Goal: Find specific fact: Find specific fact

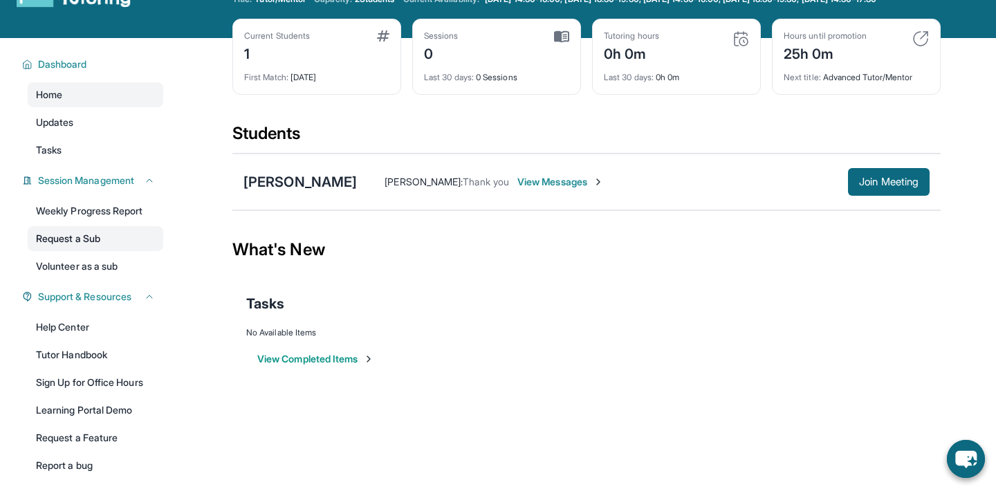
scroll to position [52, 0]
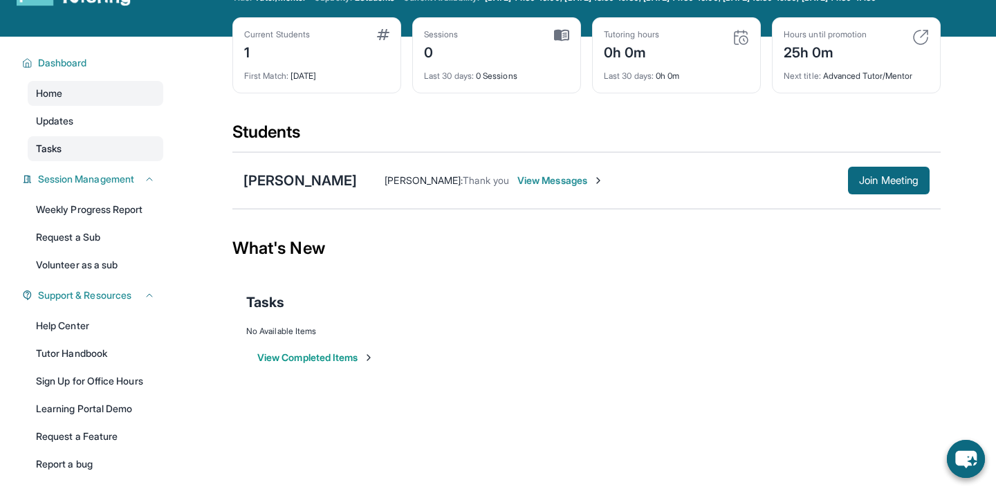
click at [111, 156] on link "Tasks" at bounding box center [96, 148] width 136 height 25
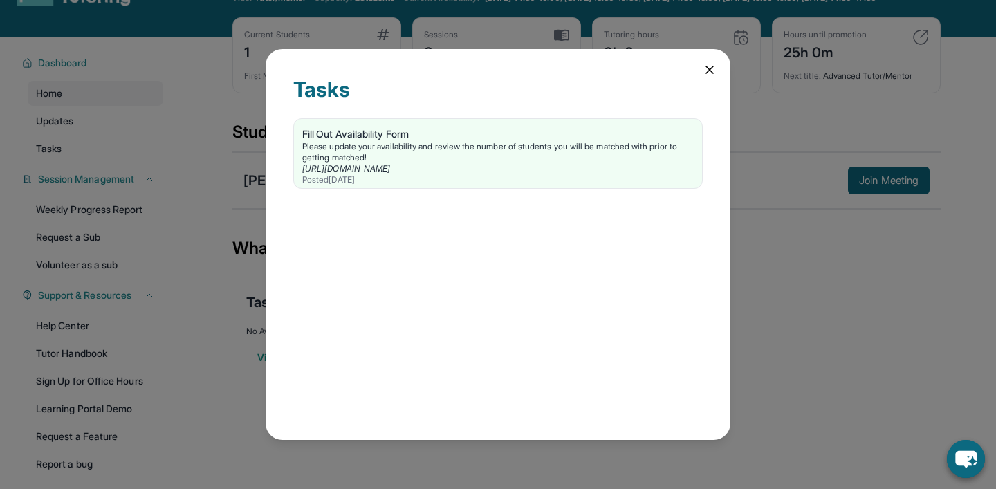
click at [198, 132] on div "Tasks Fill Out Availability Form Please update your availability and review the…" at bounding box center [498, 244] width 996 height 489
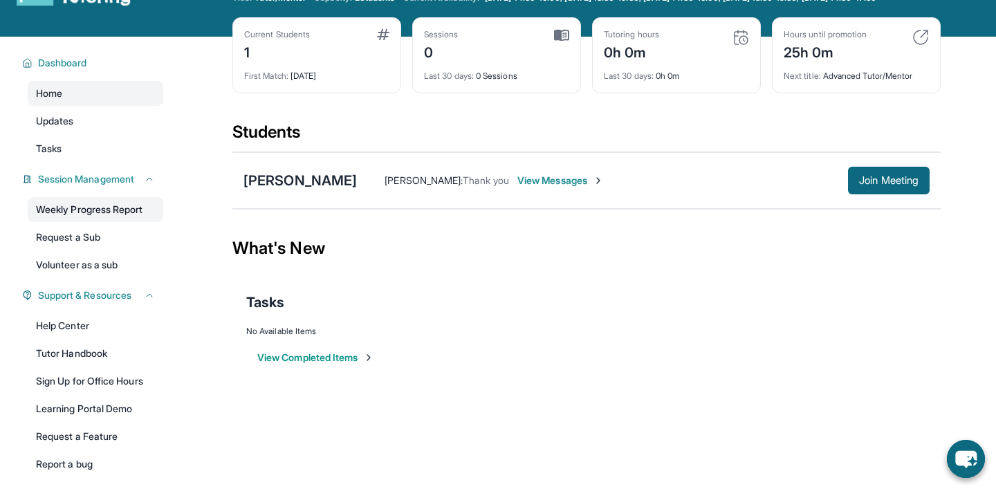
click at [113, 222] on link "Weekly Progress Report" at bounding box center [96, 209] width 136 height 25
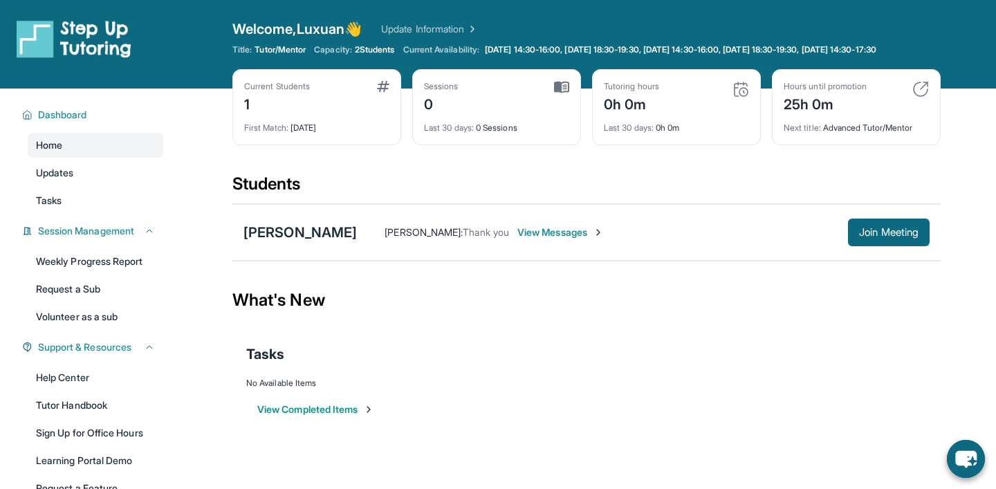
scroll to position [0, 0]
click at [295, 242] on div "[PERSON_NAME]" at bounding box center [299, 232] width 113 height 19
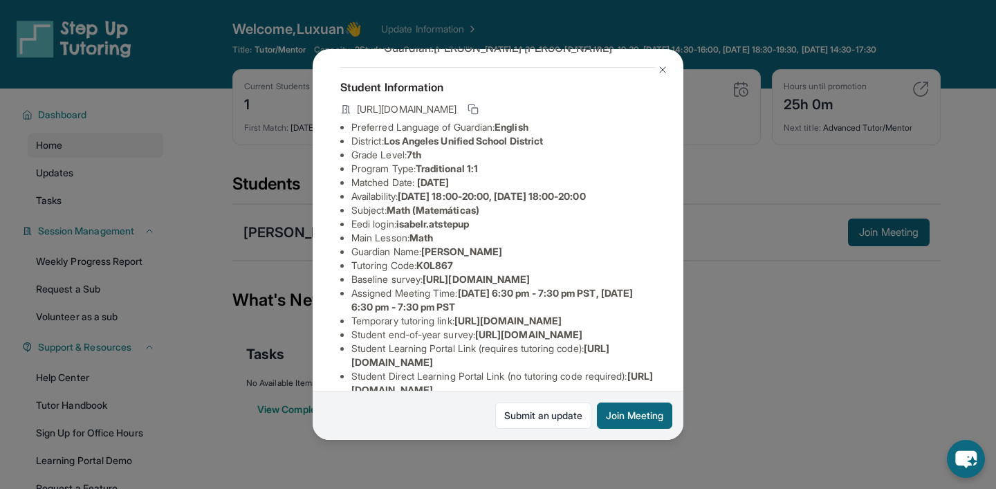
scroll to position [64, 0]
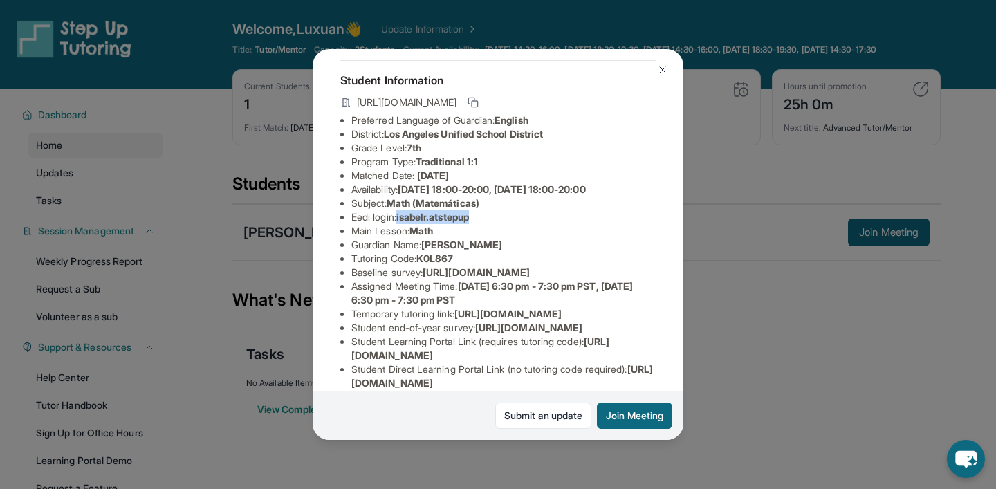
drag, startPoint x: 400, startPoint y: 219, endPoint x: 485, endPoint y: 214, distance: 84.5
click at [485, 214] on li "Eedi login : isabelr.atstepup" at bounding box center [503, 217] width 304 height 14
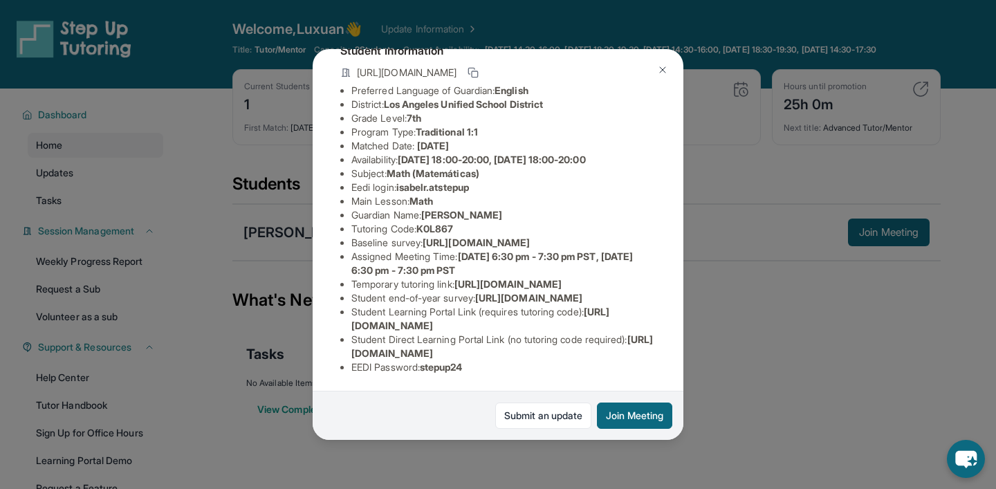
scroll to position [218, 0]
click at [229, 147] on div "Isabel Rodriguez Guardian: Leticia Rodriguez Student Information https://studen…" at bounding box center [498, 244] width 996 height 489
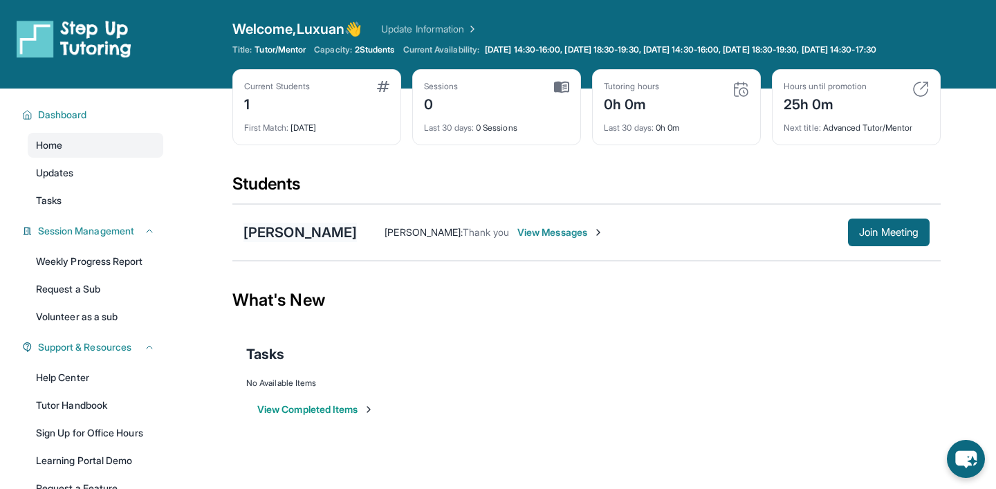
click at [266, 238] on div "[PERSON_NAME]" at bounding box center [299, 232] width 113 height 19
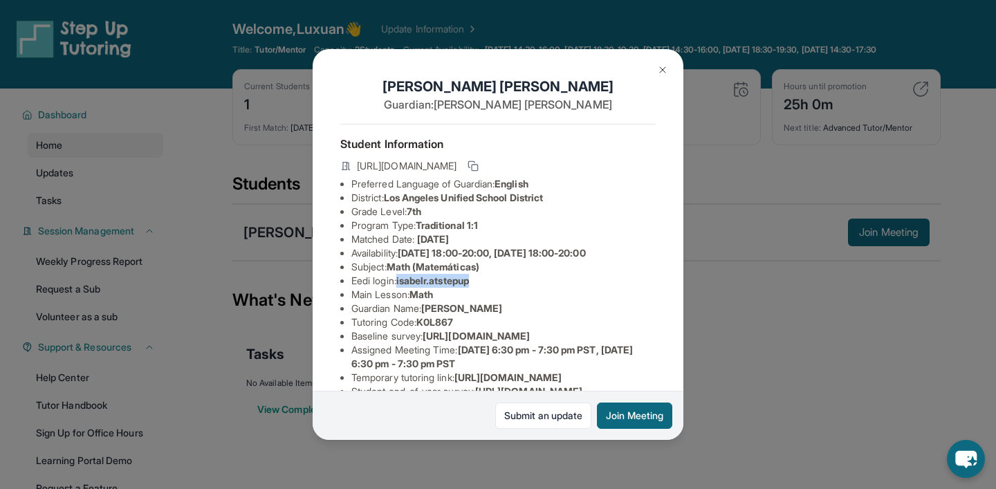
drag, startPoint x: 401, startPoint y: 281, endPoint x: 481, endPoint y: 281, distance: 79.5
click at [481, 281] on li "Eedi login : isabelr.atstepup" at bounding box center [503, 281] width 304 height 14
copy span "isabelr.atstepup"
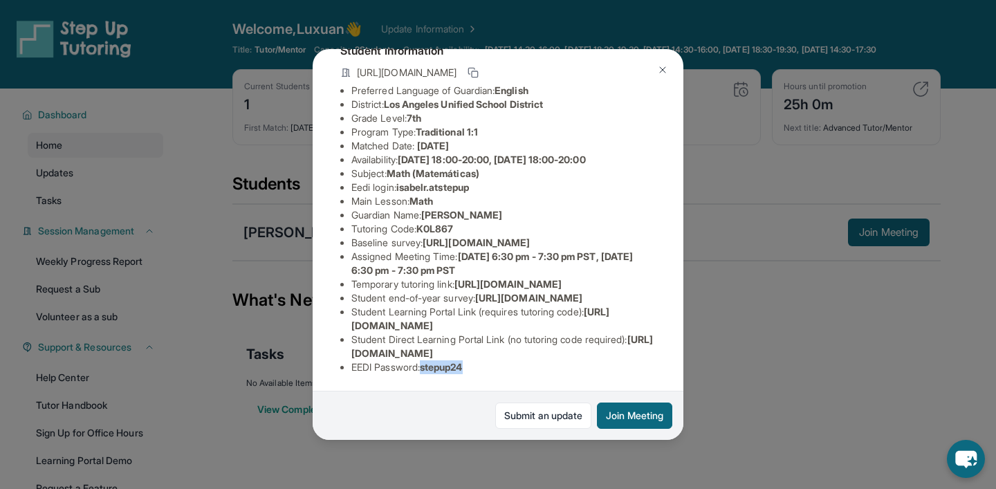
drag, startPoint x: 426, startPoint y: 367, endPoint x: 473, endPoint y: 368, distance: 47.0
click at [473, 368] on li "EEDI Password : stepup24" at bounding box center [503, 367] width 304 height 14
copy span "stepup24"
click at [736, 349] on div "Isabel Rodriguez Guardian: Leticia Rodriguez Student Information https://studen…" at bounding box center [498, 244] width 996 height 489
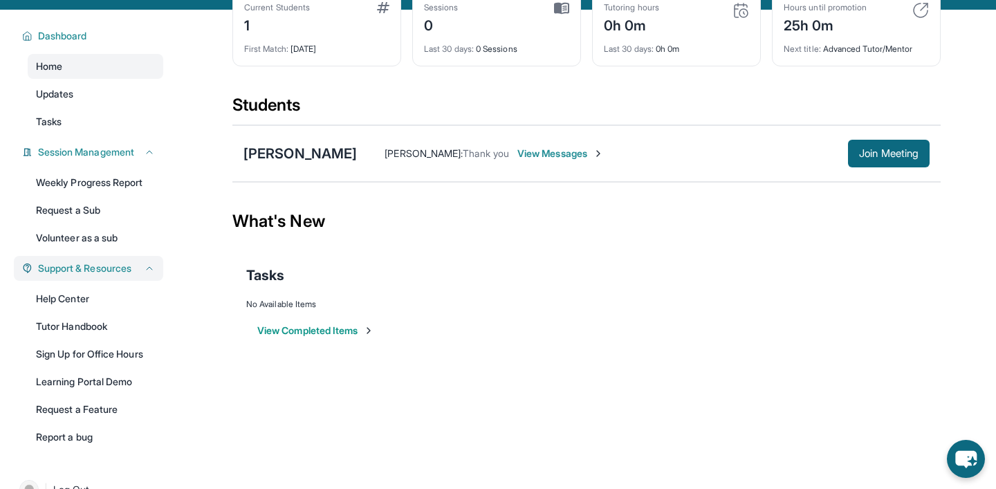
scroll to position [77, 0]
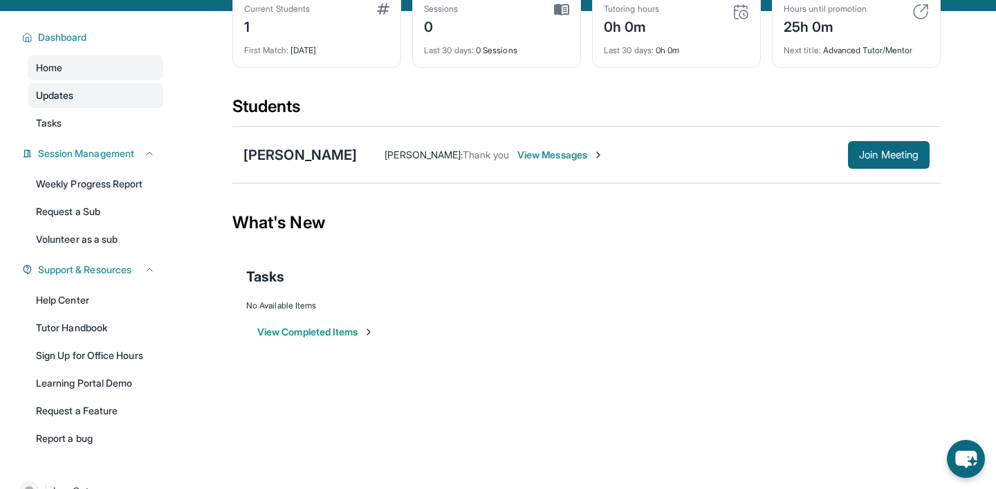
click at [58, 102] on span "Updates" at bounding box center [55, 96] width 38 height 14
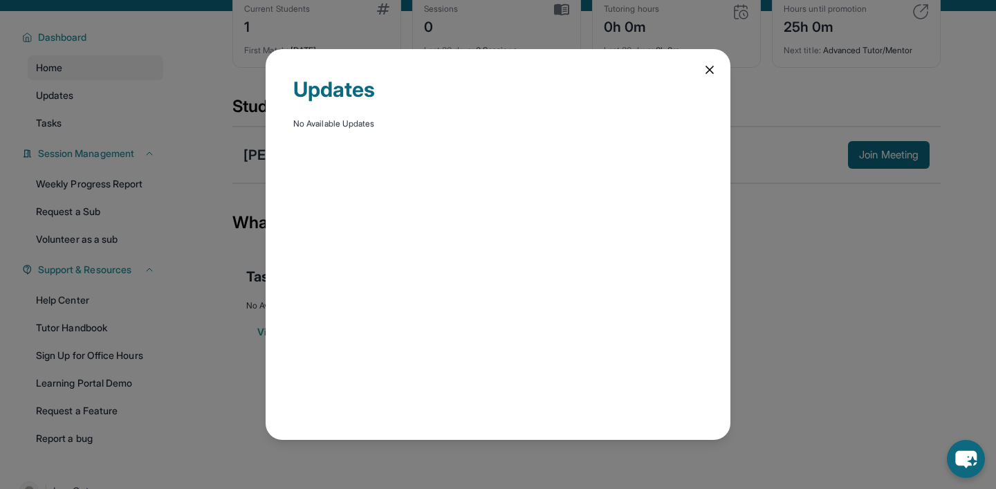
click at [95, 136] on div "Updates No Available Updates" at bounding box center [498, 244] width 996 height 489
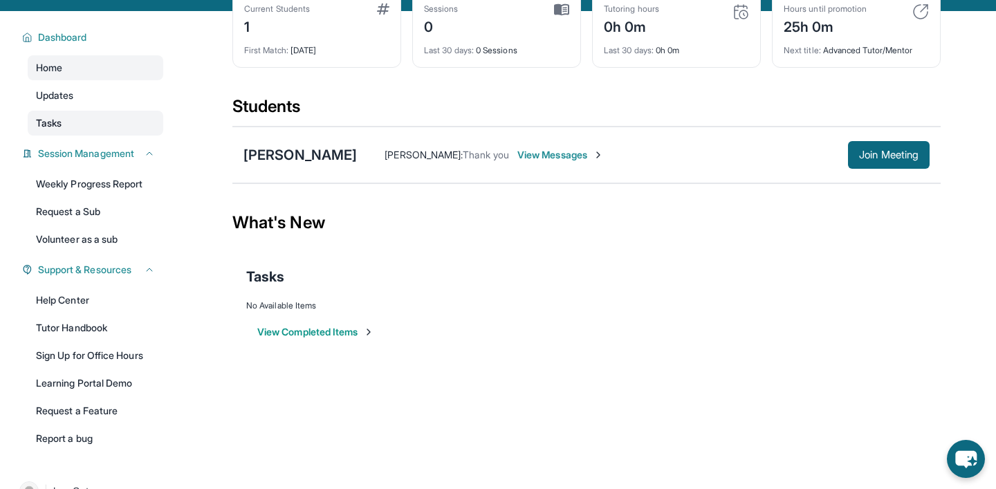
click at [61, 130] on span "Tasks" at bounding box center [49, 123] width 26 height 14
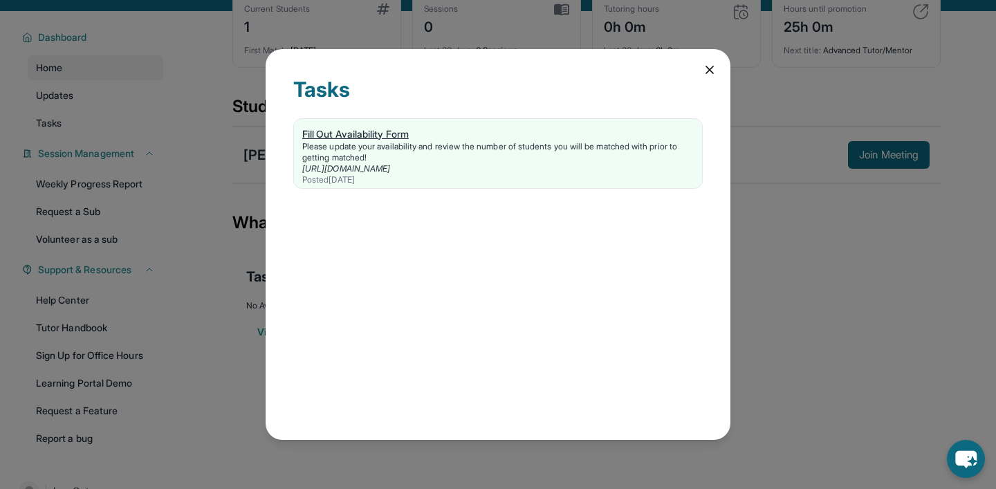
click at [356, 144] on div "Please update your availability and review the number of students you will be m…" at bounding box center [497, 152] width 391 height 22
click at [134, 253] on div "Tasks Fill Out Availability Form Please update your availability and review the…" at bounding box center [498, 244] width 996 height 489
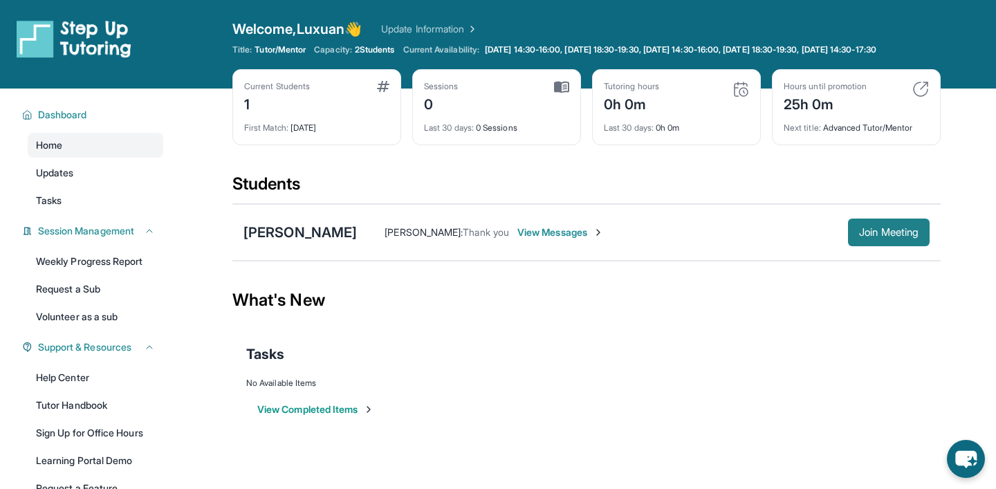
scroll to position [0, 0]
click at [871, 235] on button "Join Meeting" at bounding box center [889, 233] width 82 height 28
click at [414, 114] on div "Sessions 0 Last 30 days : 0 Sessions" at bounding box center [496, 107] width 169 height 76
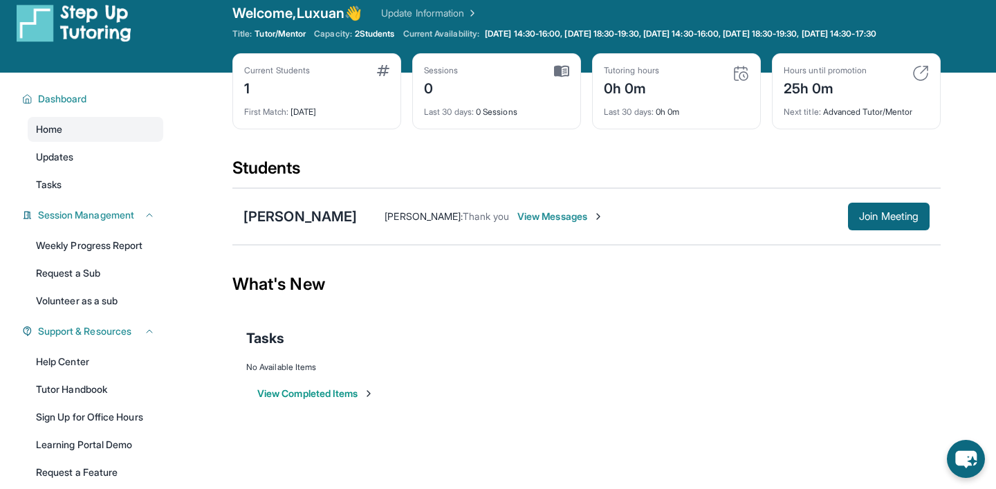
scroll to position [17, 0]
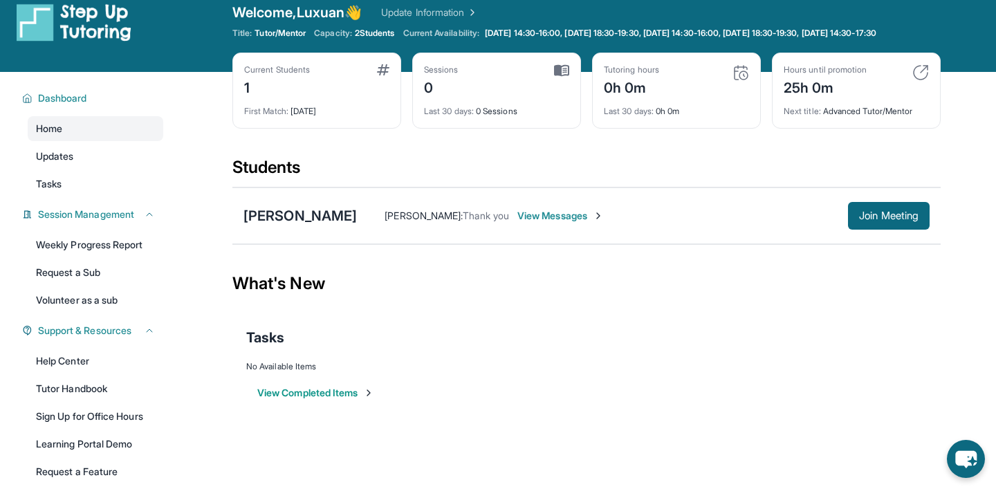
click at [431, 314] on div "What's New" at bounding box center [586, 283] width 708 height 61
click at [299, 225] on div "[PERSON_NAME]" at bounding box center [299, 215] width 113 height 19
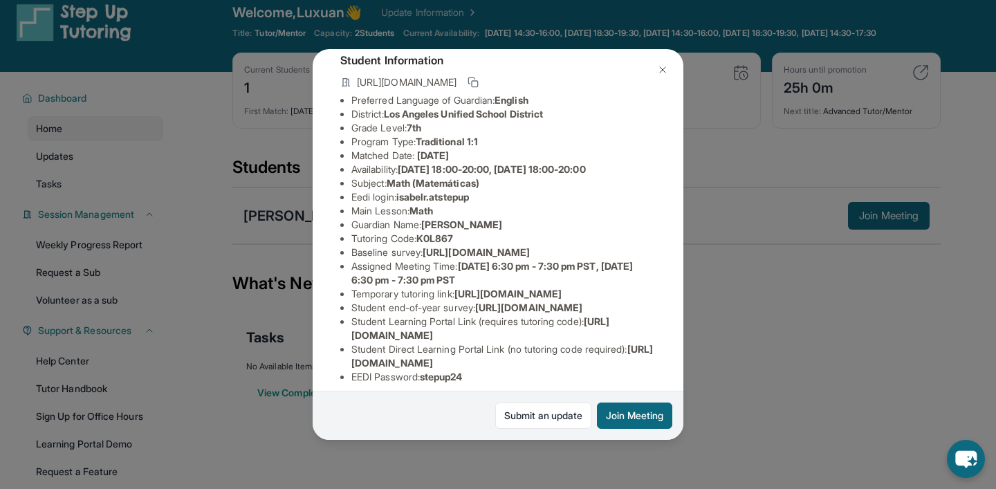
scroll to position [84, 477]
drag, startPoint x: 351, startPoint y: 265, endPoint x: 689, endPoint y: 295, distance: 339.5
click at [689, 295] on div "Isabel Rodriguez Guardian: Leticia Rodriguez Student Information https://studen…" at bounding box center [498, 244] width 996 height 489
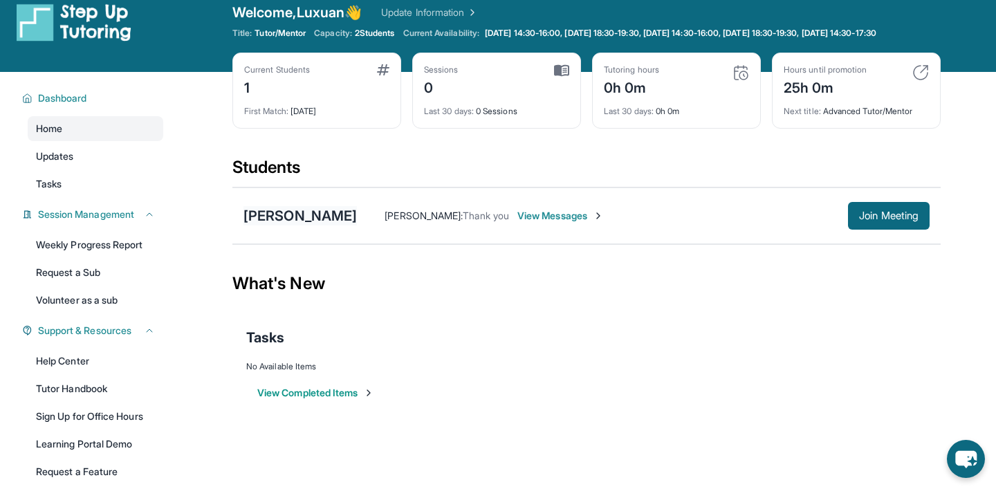
click at [274, 225] on div "[PERSON_NAME]" at bounding box center [299, 215] width 113 height 19
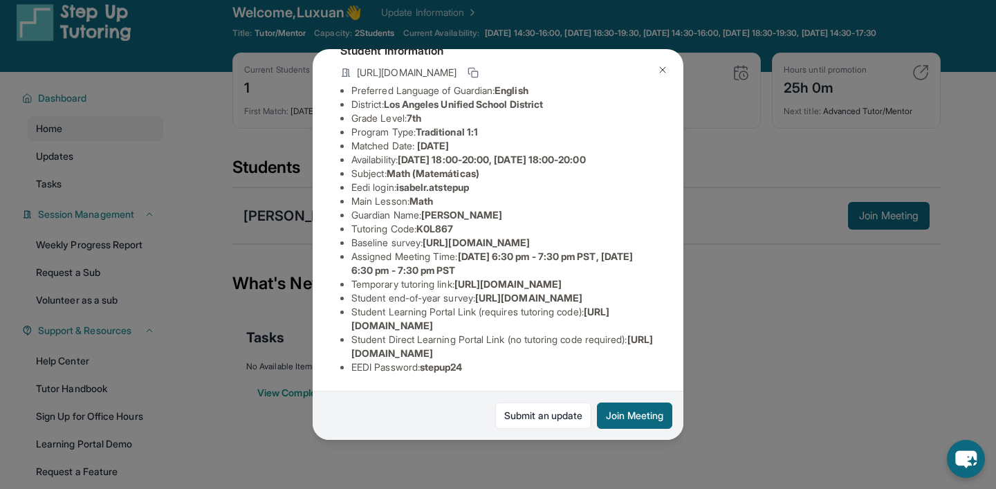
scroll to position [178, 0]
click at [423, 237] on span "https://airtable.com/apprlfn8WjpjBUn2G/shrK0QR6AaNyG5psY?prefill_Type%20of%20Fo…" at bounding box center [476, 243] width 107 height 12
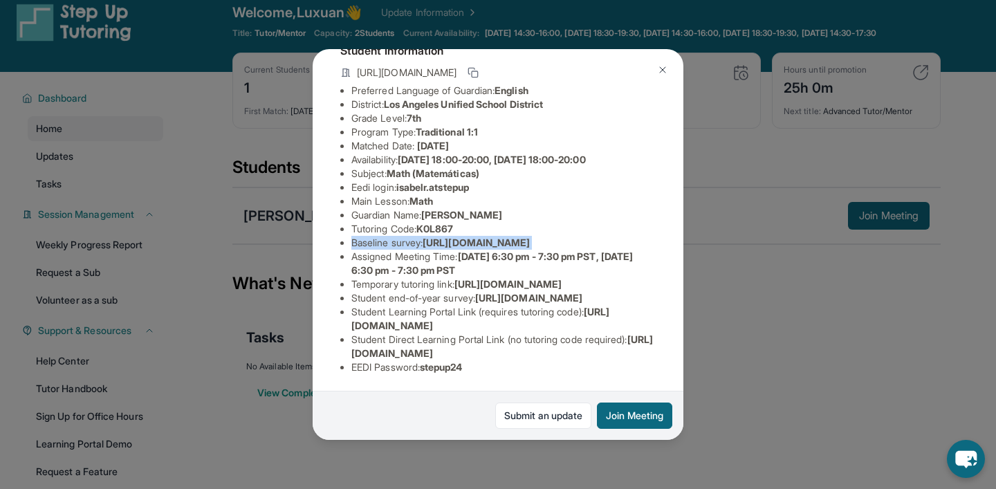
click at [423, 237] on span "https://airtable.com/apprlfn8WjpjBUn2G/shrK0QR6AaNyG5psY?prefill_Type%20of%20Fo…" at bounding box center [476, 243] width 107 height 12
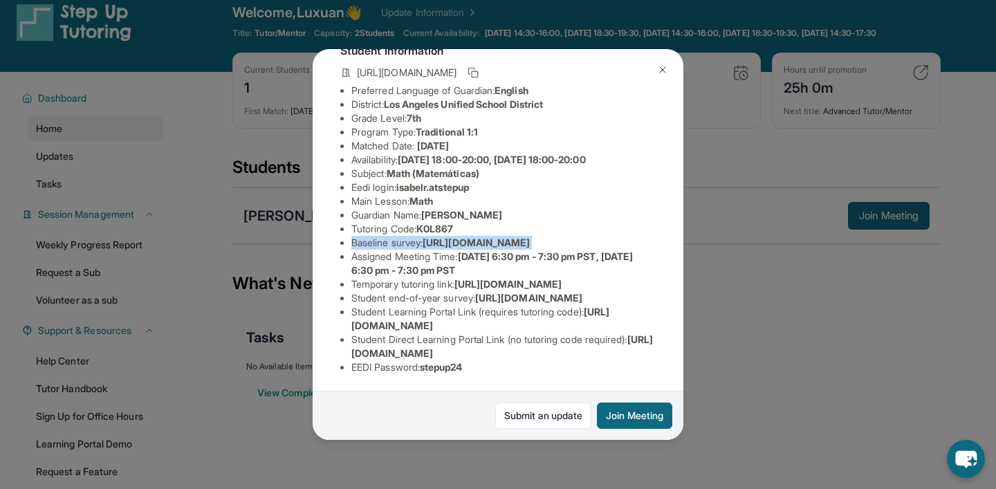
click at [423, 237] on span "https://airtable.com/apprlfn8WjpjBUn2G/shrK0QR6AaNyG5psY?prefill_Type%20of%20Fo…" at bounding box center [476, 243] width 107 height 12
click at [348, 171] on ul "Preferred Language of Guardian: English District: Los Angeles Unified School Di…" at bounding box center [497, 229] width 315 height 290
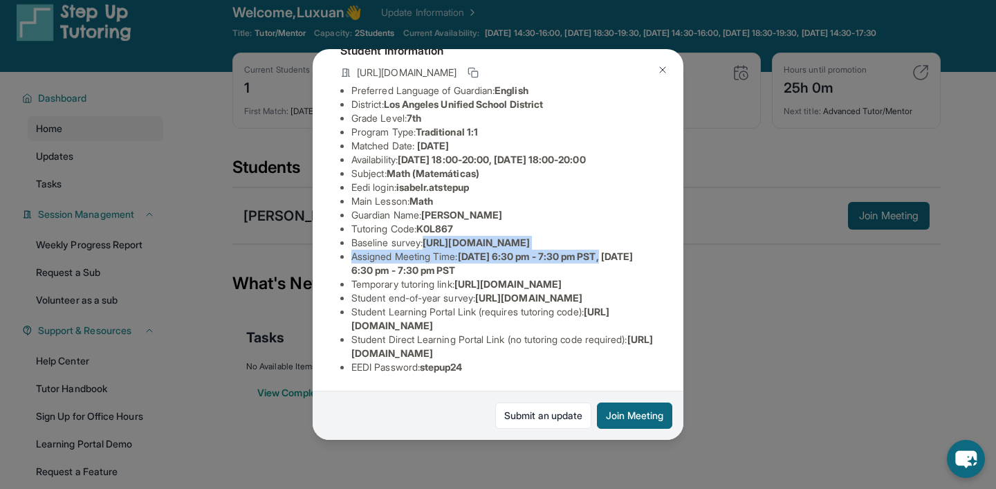
scroll to position [178, 477]
drag, startPoint x: 352, startPoint y: 172, endPoint x: 614, endPoint y: 193, distance: 263.0
click at [614, 193] on div "Isabel Rodriguez Guardian: Leticia Rodriguez Student Information https://studen…" at bounding box center [498, 244] width 371 height 391
copy span "https://airtable.com/apprlfn8WjpjBUn2G/shrK0QR6AaNyG5psY?prefill_Type%20of%20Fo…"
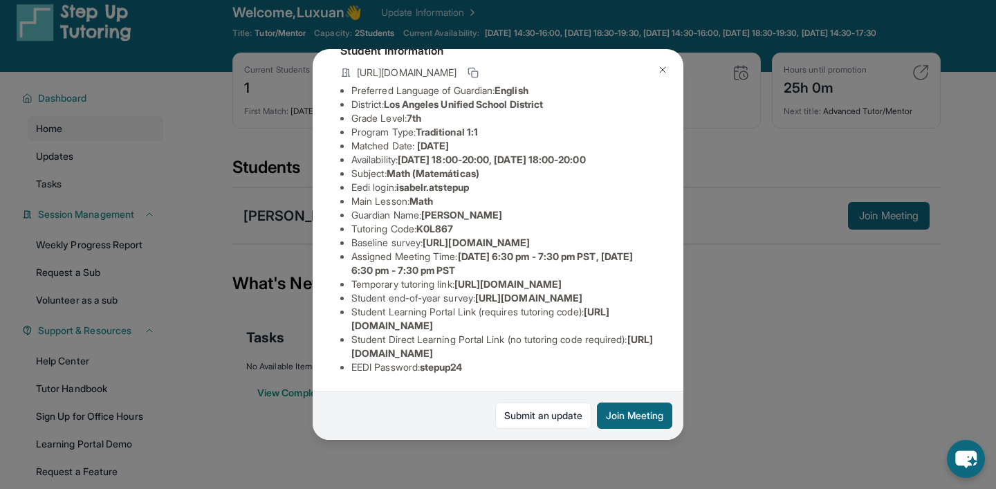
click at [502, 291] on li "Student end-of-year survey : https://airtable.com/apprlfn8WjpjBUn2G/shrlTUKpjWE…" at bounding box center [503, 298] width 304 height 14
drag, startPoint x: 352, startPoint y: 325, endPoint x: 596, endPoint y: 327, distance: 244.1
click at [596, 327] on li "Student Learning Portal Link (requires tutoring code) : https://student-portal.…" at bounding box center [503, 319] width 304 height 28
copy span "https://student-portal.stepuptutoring.org/student"
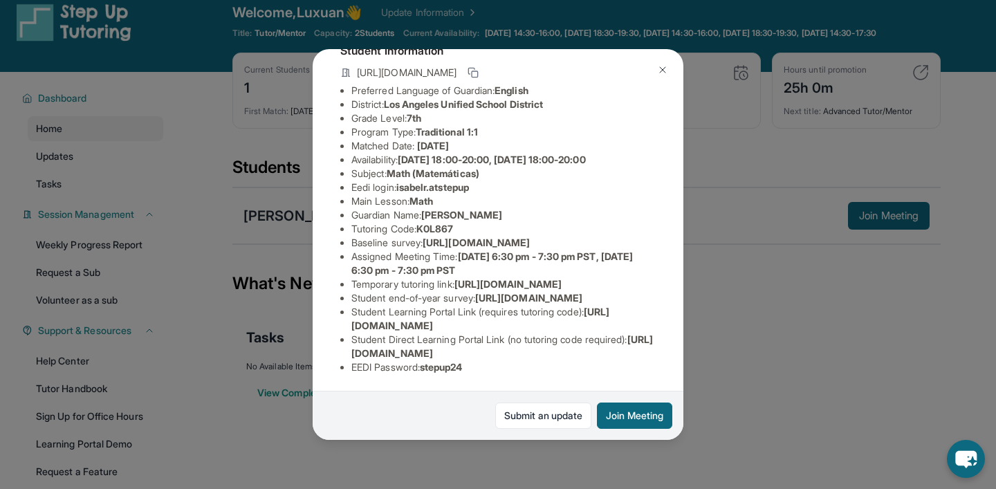
scroll to position [165, 0]
drag, startPoint x: 421, startPoint y: 158, endPoint x: 462, endPoint y: 159, distance: 40.8
click at [462, 222] on li "Tutoring Code : K0L867" at bounding box center [503, 229] width 304 height 14
copy li "K0L867"
click at [658, 64] on button at bounding box center [663, 70] width 28 height 28
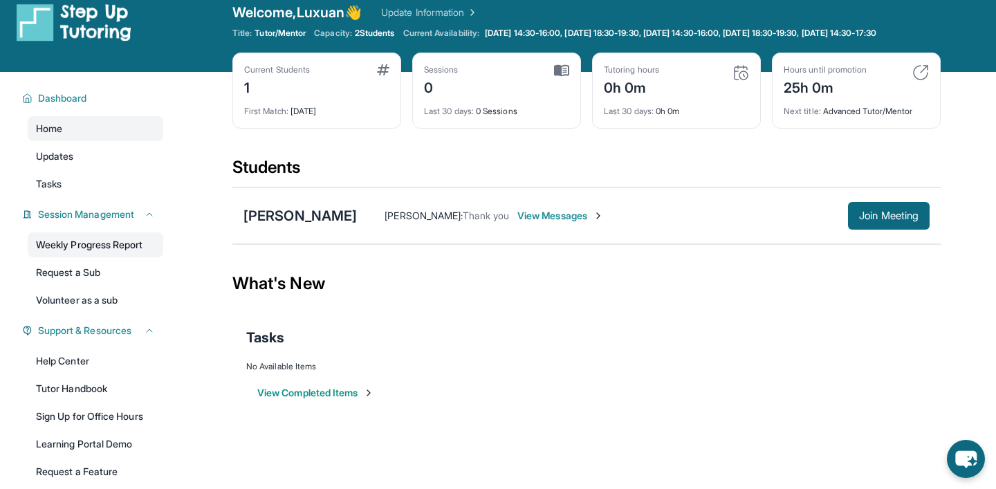
click at [105, 256] on link "Weekly Progress Report" at bounding box center [96, 244] width 136 height 25
click at [263, 225] on div "[PERSON_NAME]" at bounding box center [299, 215] width 113 height 19
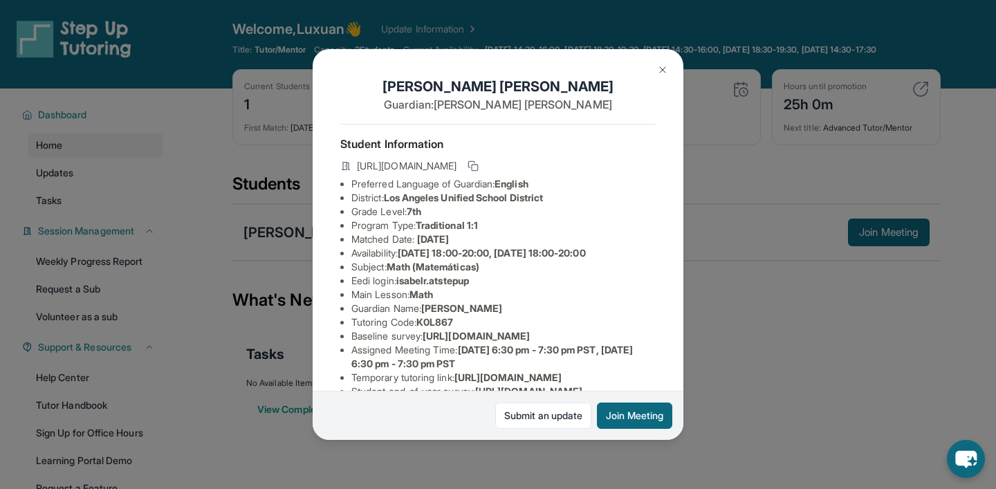
scroll to position [0, 0]
click at [160, 254] on div "Isabel Rodriguez Guardian: Leticia Rodriguez Student Information https://studen…" at bounding box center [498, 244] width 996 height 489
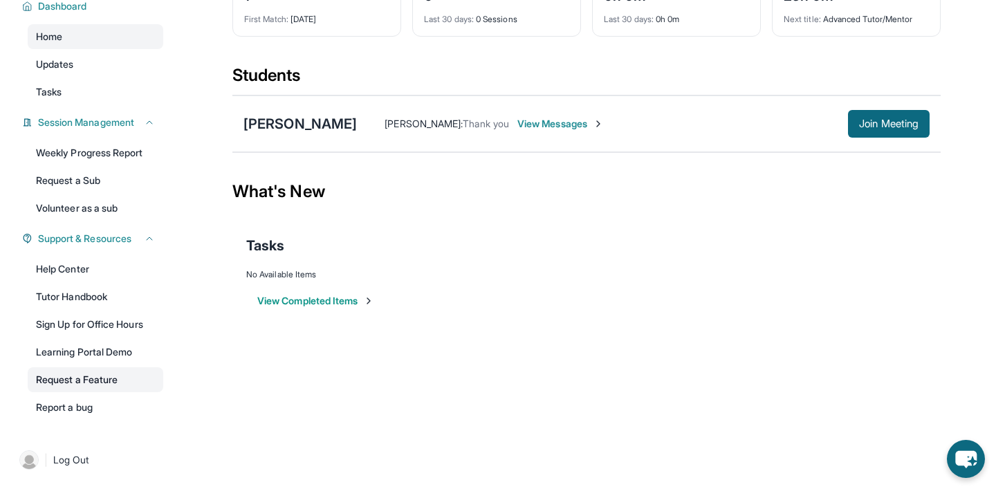
scroll to position [120, 0]
click at [69, 455] on span "Log Out" at bounding box center [71, 460] width 36 height 14
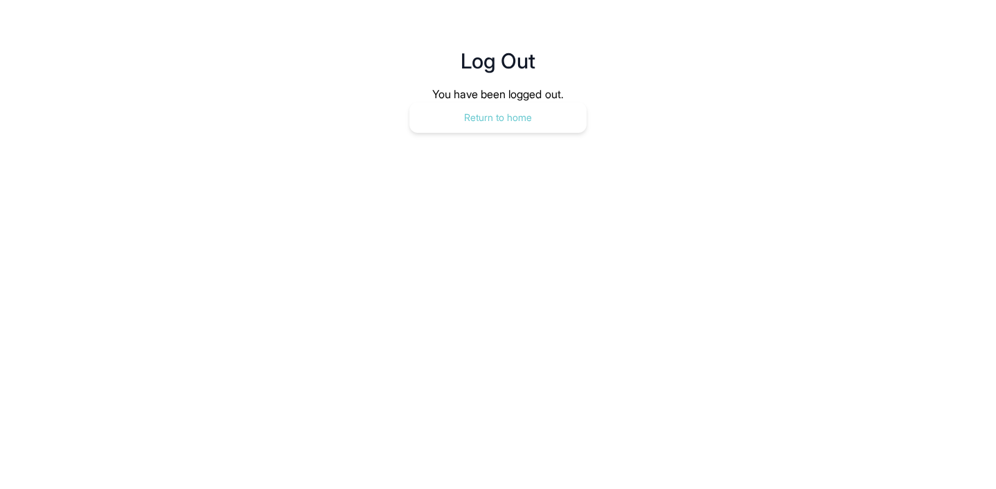
click at [459, 106] on button "Return to home" at bounding box center [497, 117] width 177 height 30
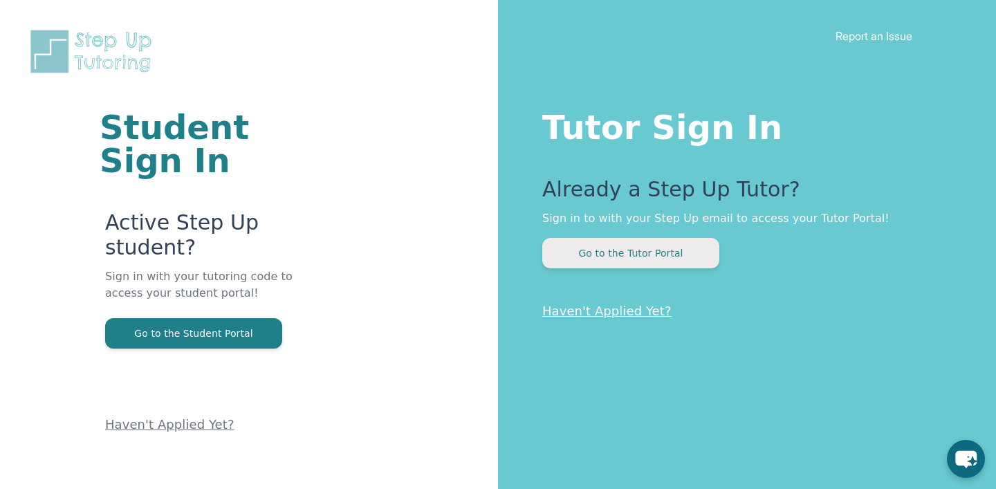
click at [620, 253] on button "Go to the Tutor Portal" at bounding box center [630, 253] width 177 height 30
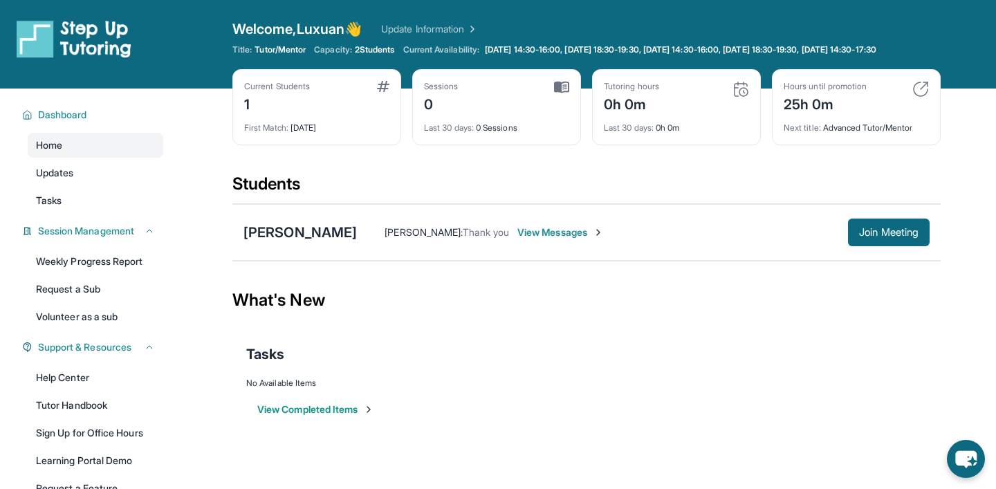
click at [476, 28] on img at bounding box center [471, 29] width 14 height 14
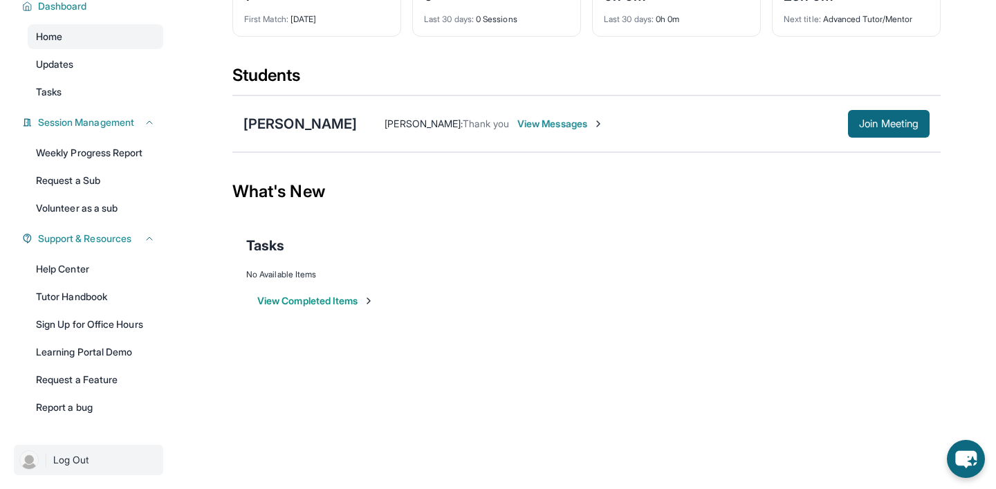
scroll to position [120, 0]
click at [71, 463] on span "Log Out" at bounding box center [71, 460] width 36 height 14
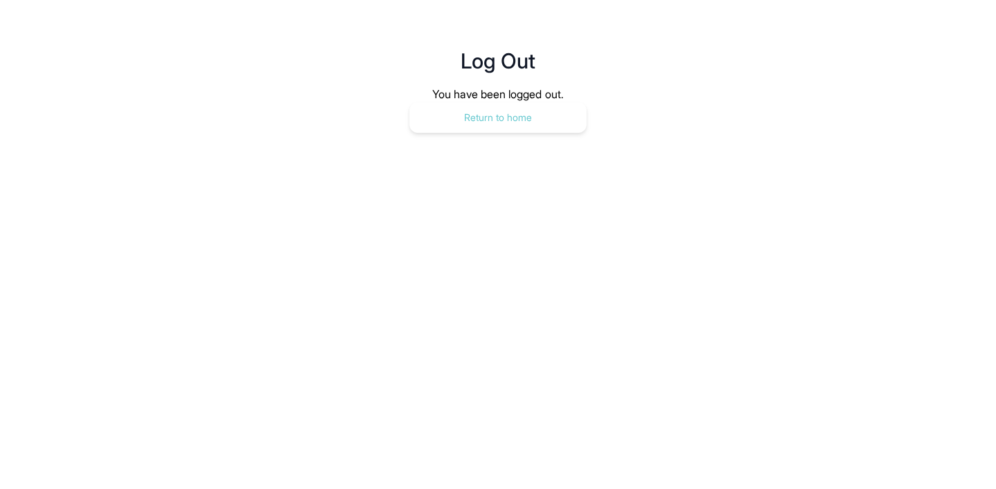
click at [489, 115] on button "Return to home" at bounding box center [497, 117] width 177 height 30
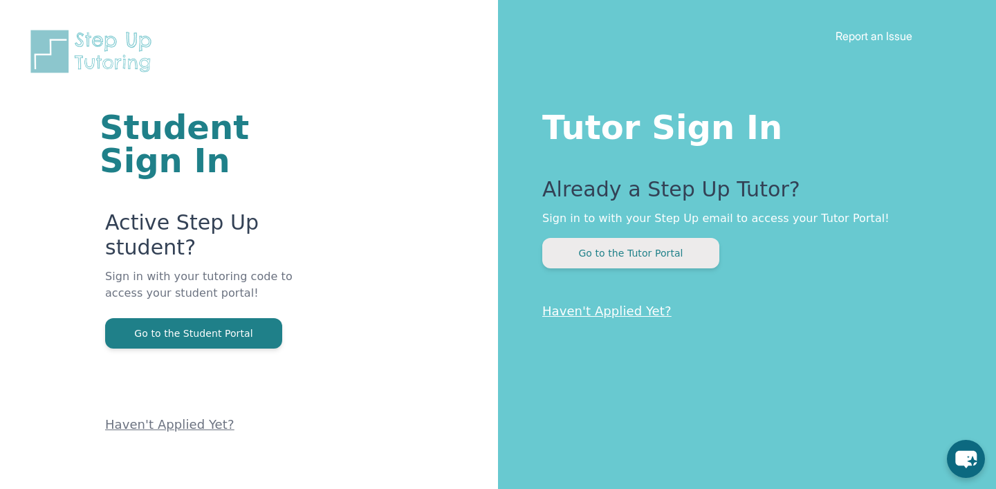
click at [603, 258] on button "Go to the Tutor Portal" at bounding box center [630, 253] width 177 height 30
